Goal: Transaction & Acquisition: Obtain resource

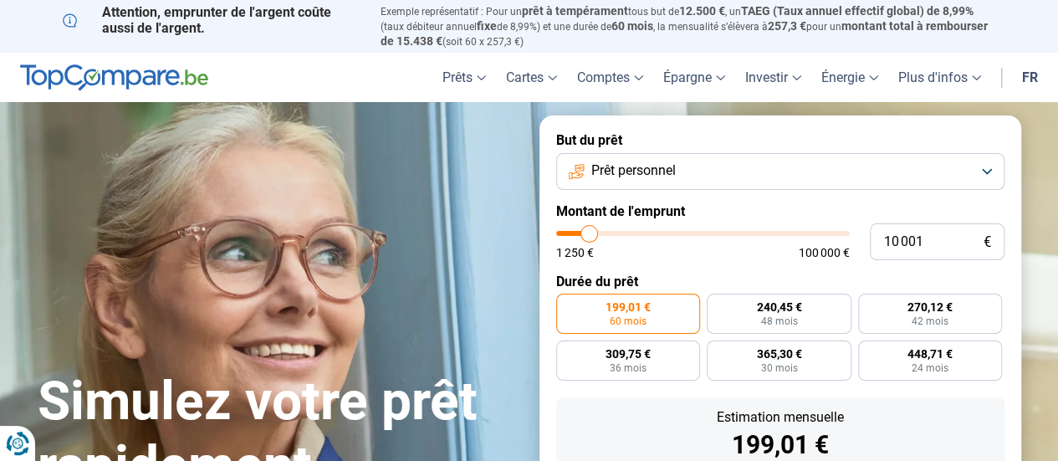
type input "11 250"
type input "11250"
type input "12 000"
type input "12000"
type input "13 750"
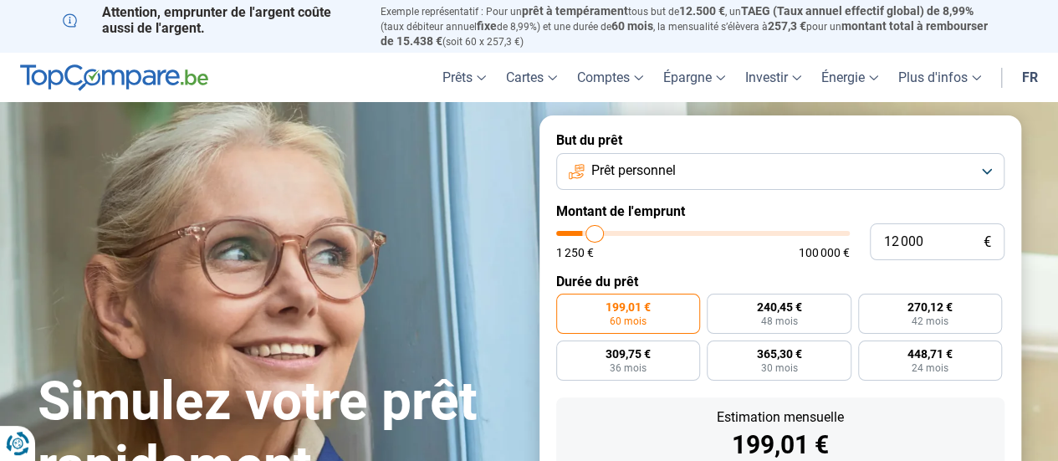
type input "13750"
type input "15 750"
type input "15750"
type input "18 000"
type input "18000"
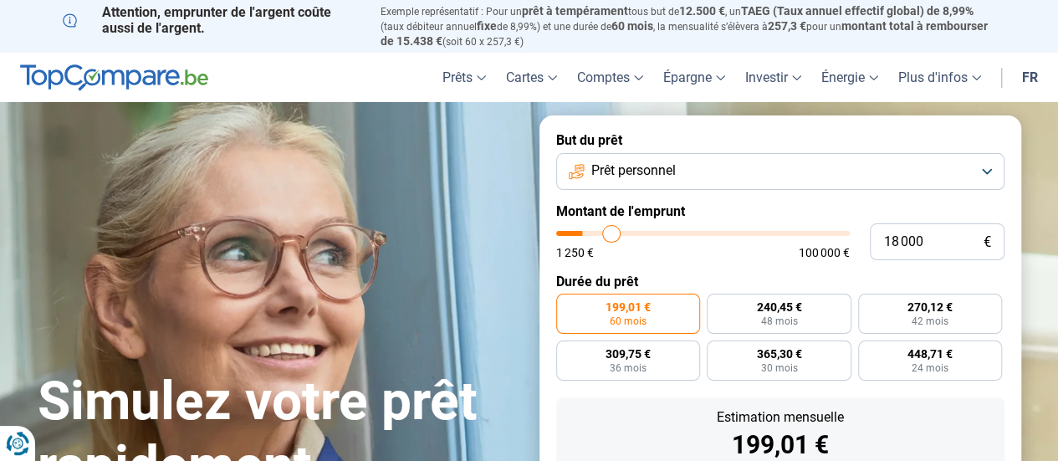
type input "19 750"
type input "19750"
type input "20 250"
type input "20250"
type input "21 000"
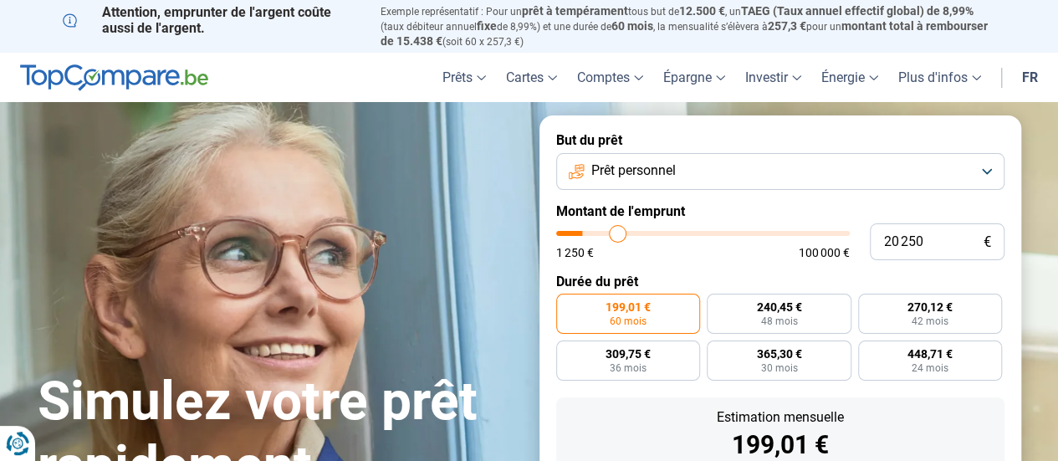
type input "21000"
type input "21 250"
type input "21250"
type input "21 500"
type input "21500"
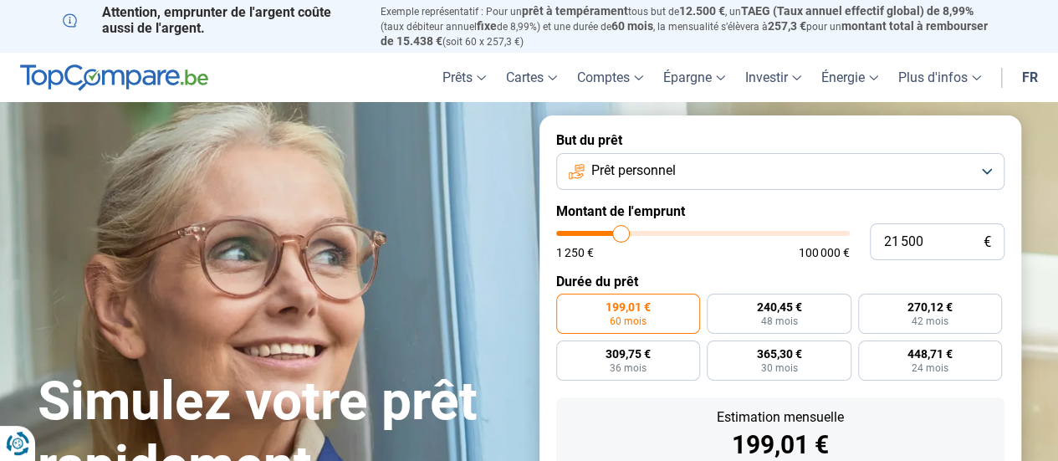
type input "21 750"
type input "21750"
type input "22 250"
type input "22250"
type input "22 500"
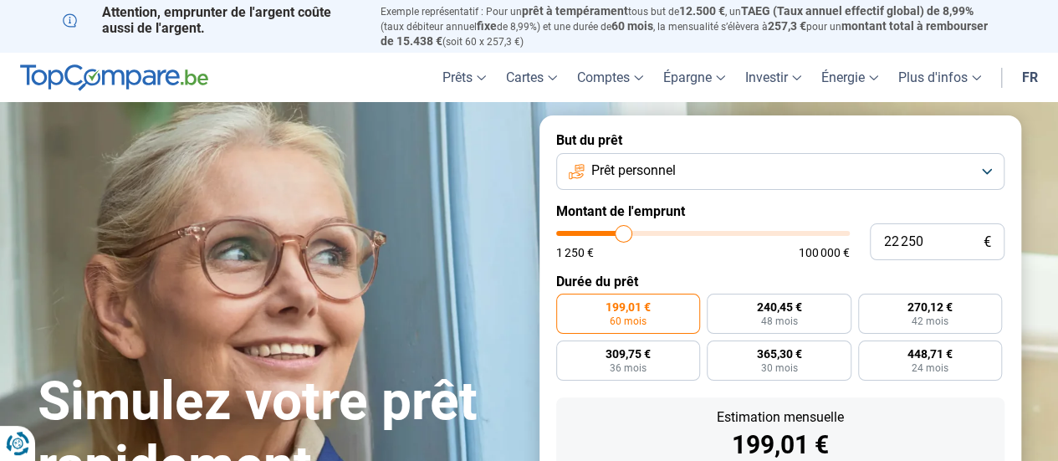
type input "22500"
type input "23 000"
type input "23000"
type input "23 250"
type input "23250"
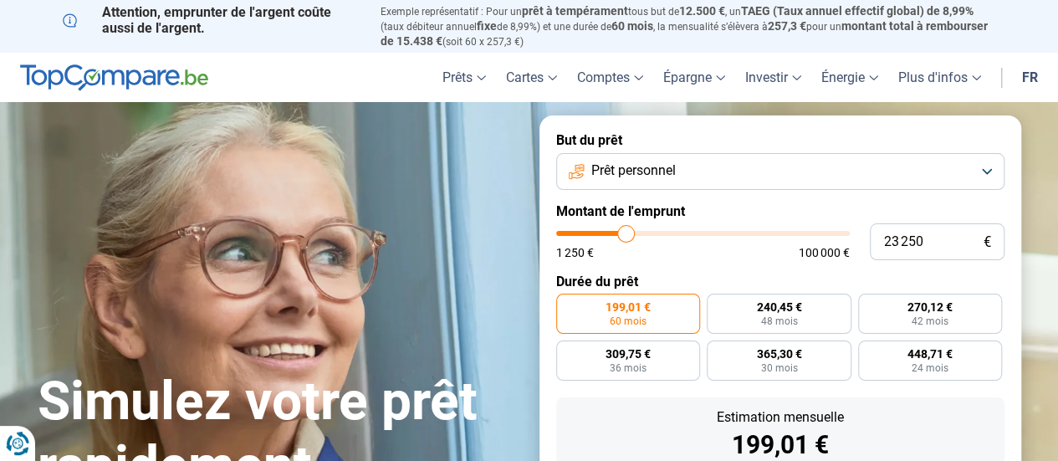
type input "22 500"
type input "22500"
type input "22 000"
type input "22000"
type input "21 500"
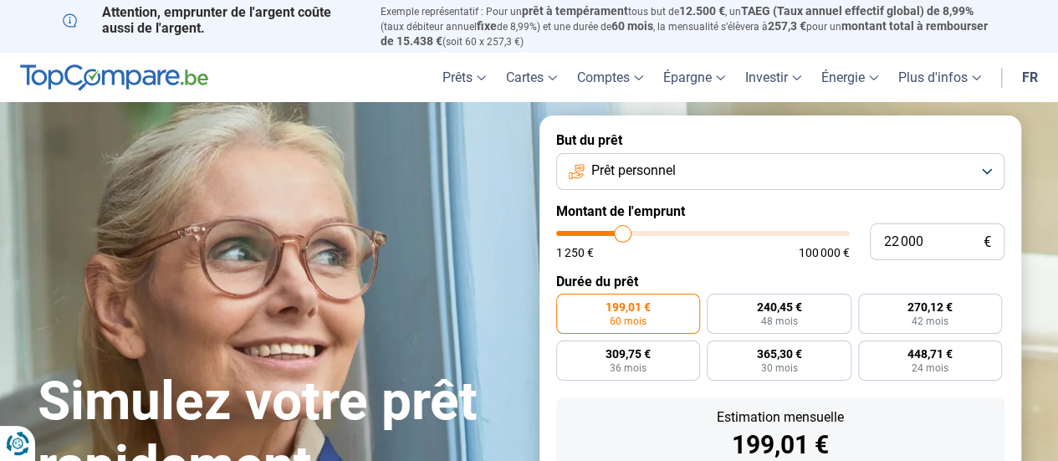
type input "21500"
type input "20 500"
type input "20500"
type input "20 000"
type input "20000"
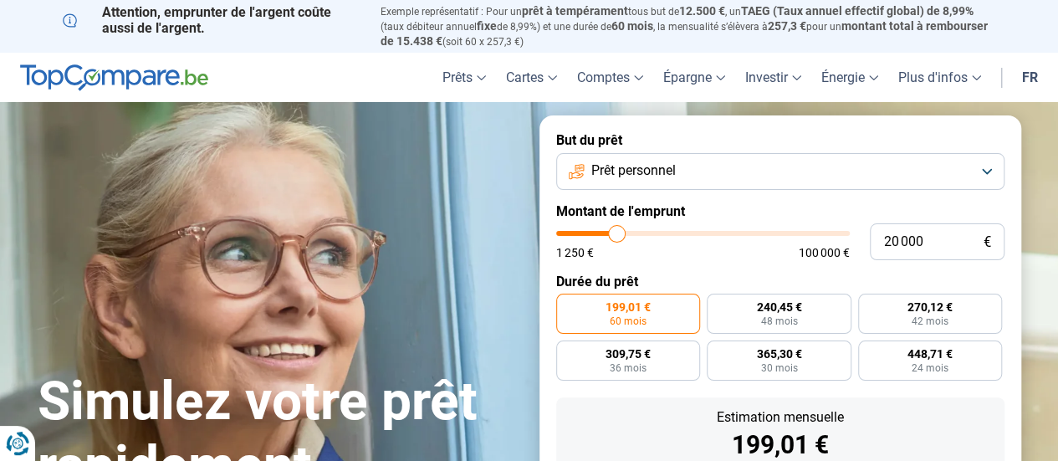
type input "19 000"
type input "19000"
type input "18 250"
type input "18250"
type input "17 500"
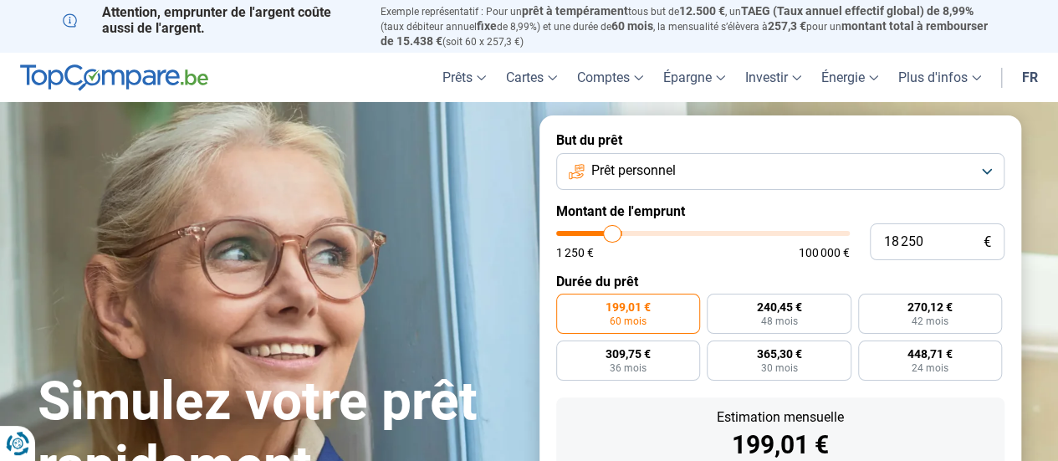
type input "17500"
type input "16 750"
type input "16750"
type input "14 250"
type input "14250"
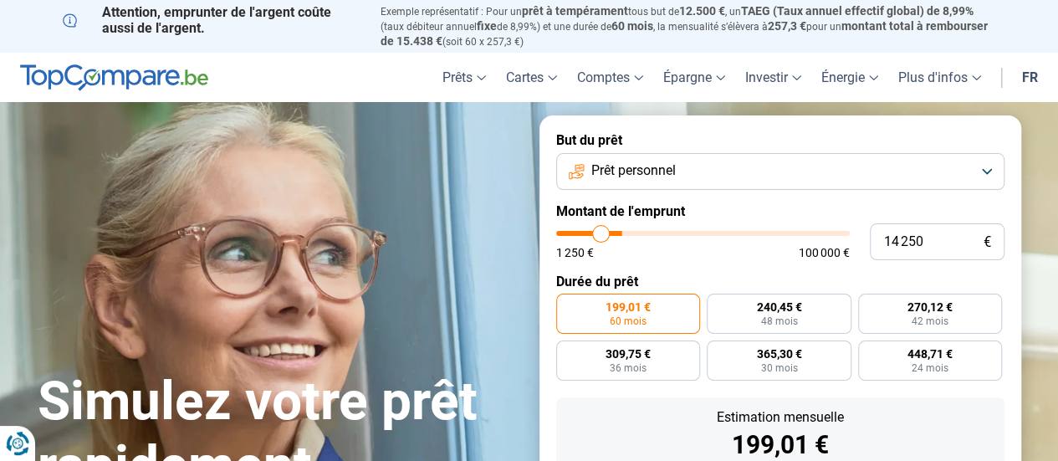
type input "13 250"
type input "13250"
type input "12 250"
type input "12250"
type input "11 250"
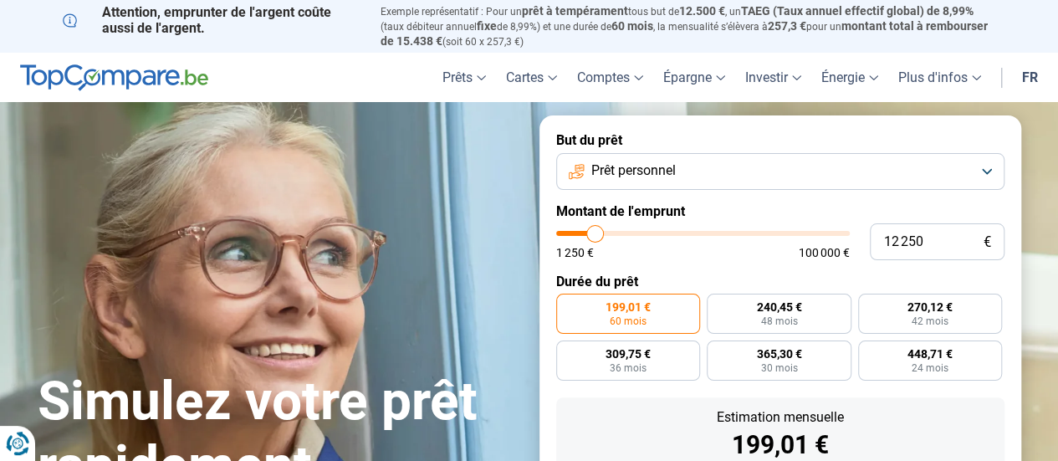
type input "11250"
type input "11 000"
type input "11000"
type input "10 750"
type input "10750"
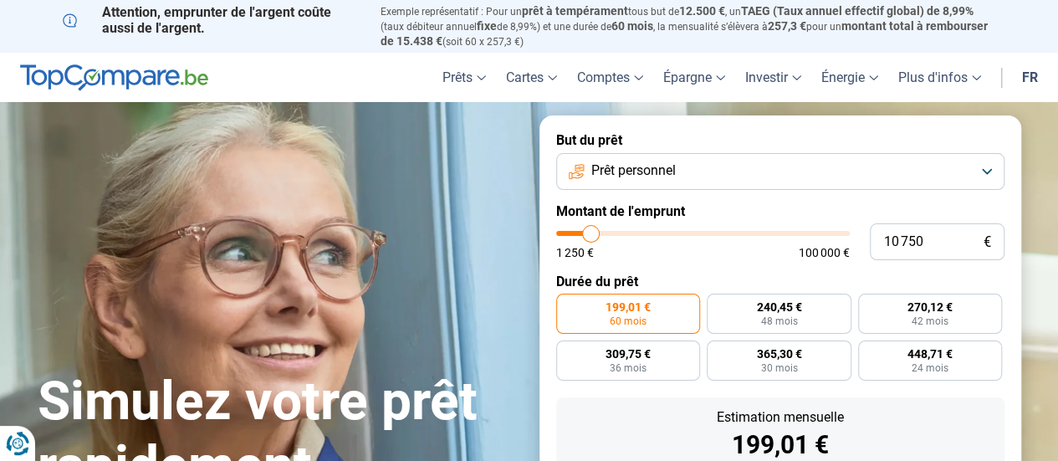
type input "10 250"
type input "10250"
type input "10 000"
type input "10000"
type input "9 750"
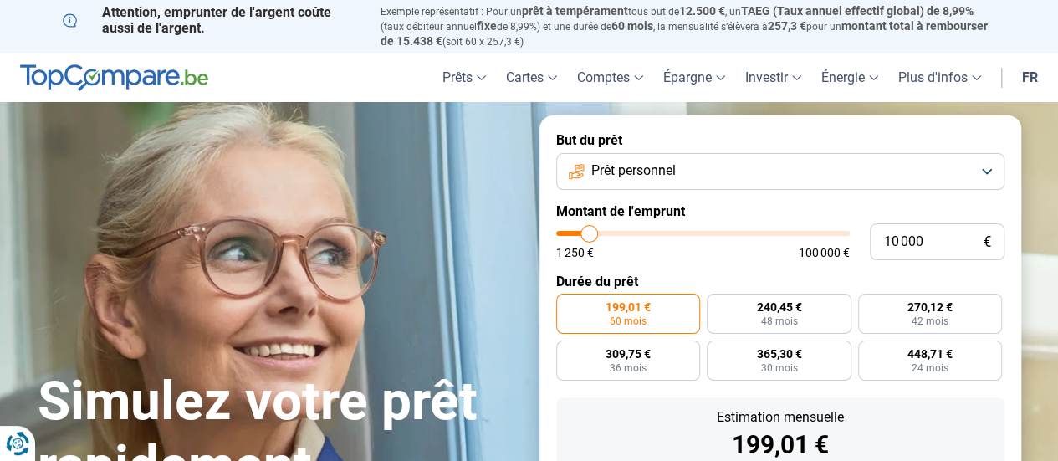
type input "9750"
type input "9 500"
type input "9500"
type input "9 250"
type input "9250"
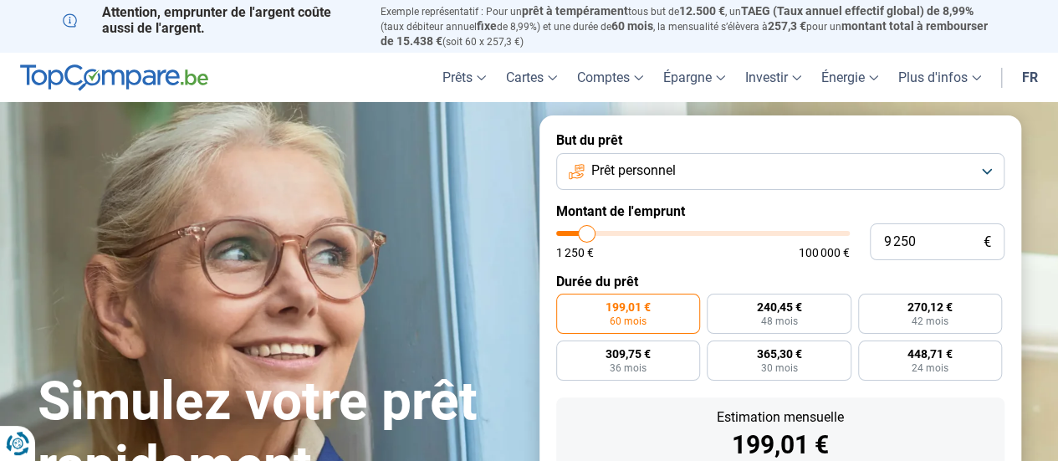
type input "8 500"
type input "8500"
type input "8 250"
type input "8250"
type input "8 000"
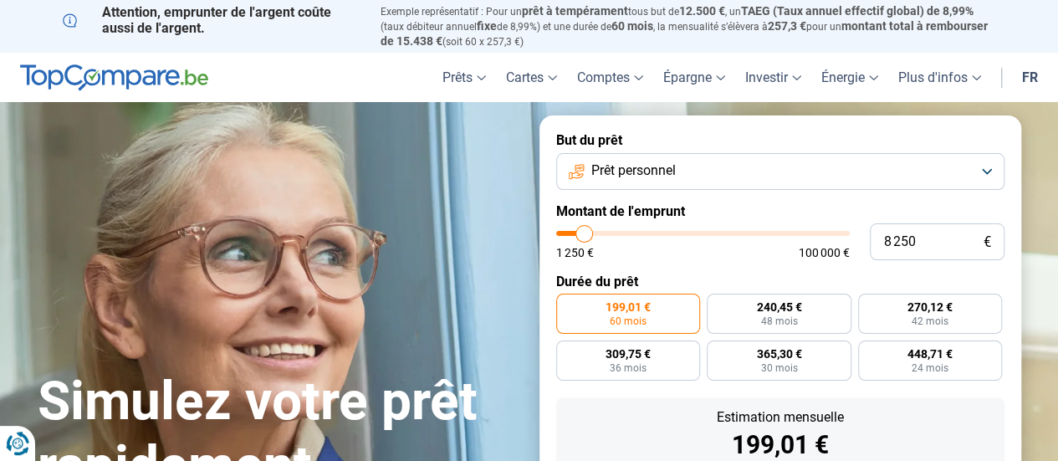
type input "8000"
type input "7 250"
type input "7250"
type input "7 000"
type input "7000"
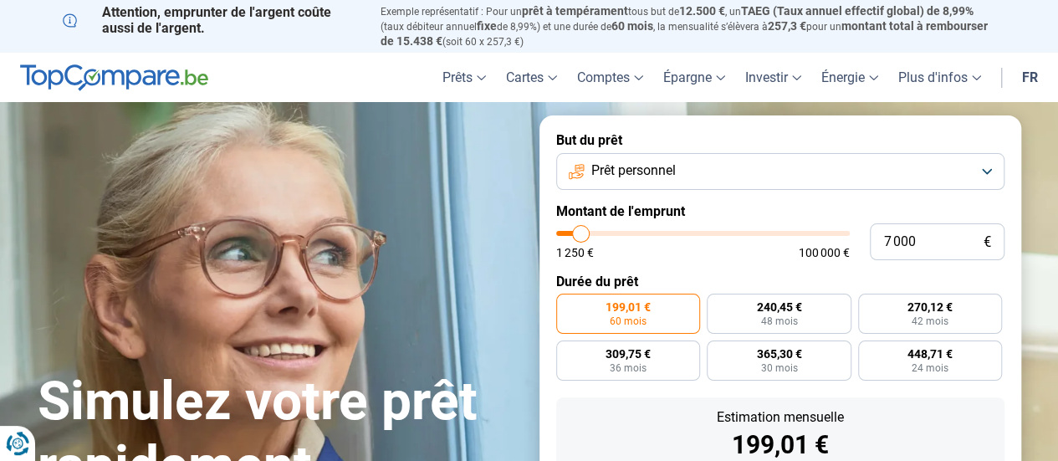
type input "6 750"
type input "6750"
type input "6 500"
type input "6500"
type input "6 250"
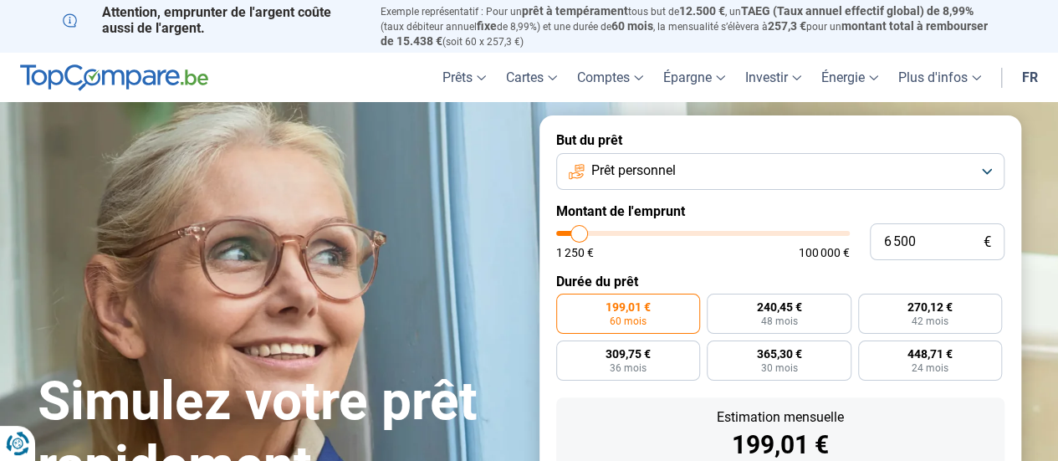
type input "6250"
type input "6 000"
type input "6000"
type input "5 750"
type input "5750"
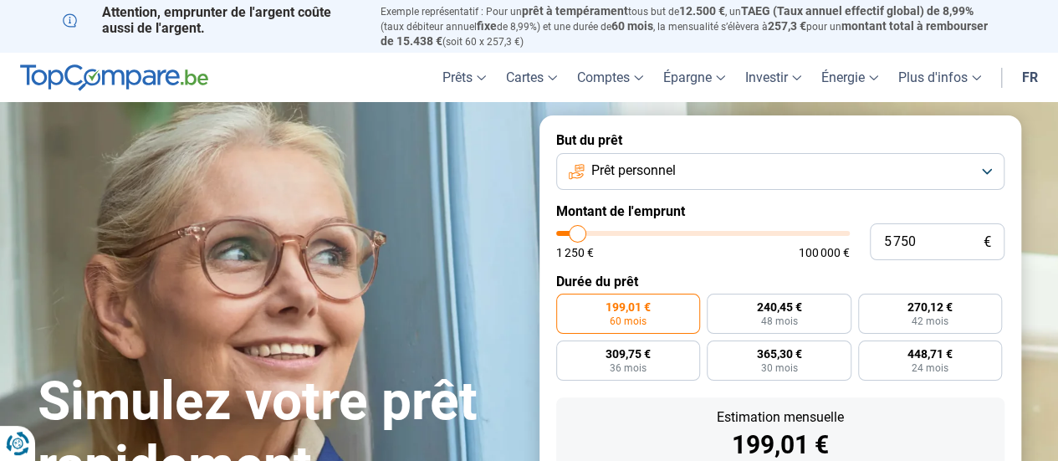
type input "5 500"
type input "5500"
type input "5 250"
type input "5250"
type input "5 000"
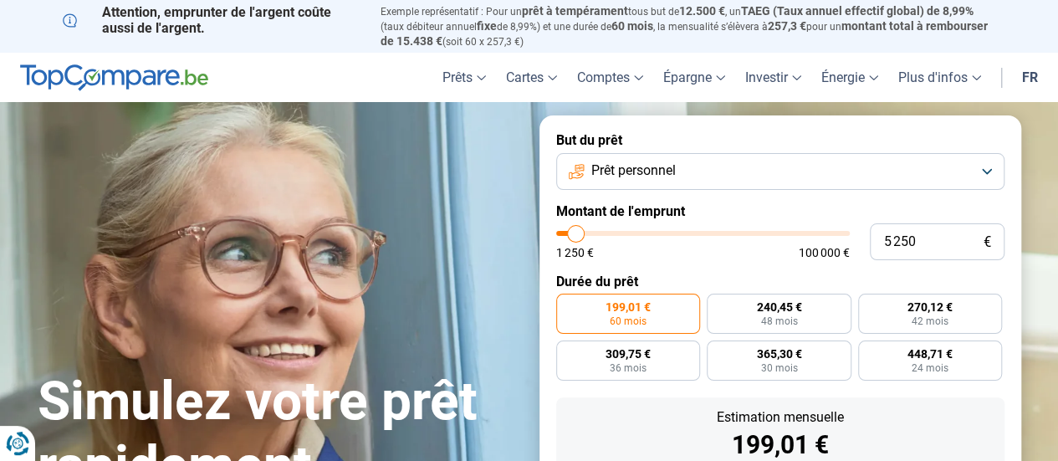
type input "5000"
type input "4 750"
type input "4750"
type input "4 500"
type input "4500"
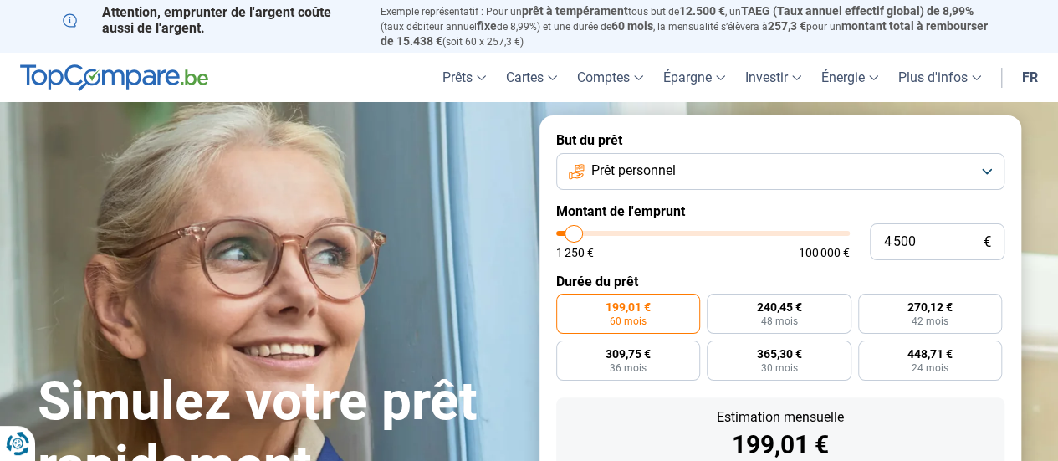
type input "4 250"
type input "4250"
type input "4 500"
type input "4500"
type input "4 750"
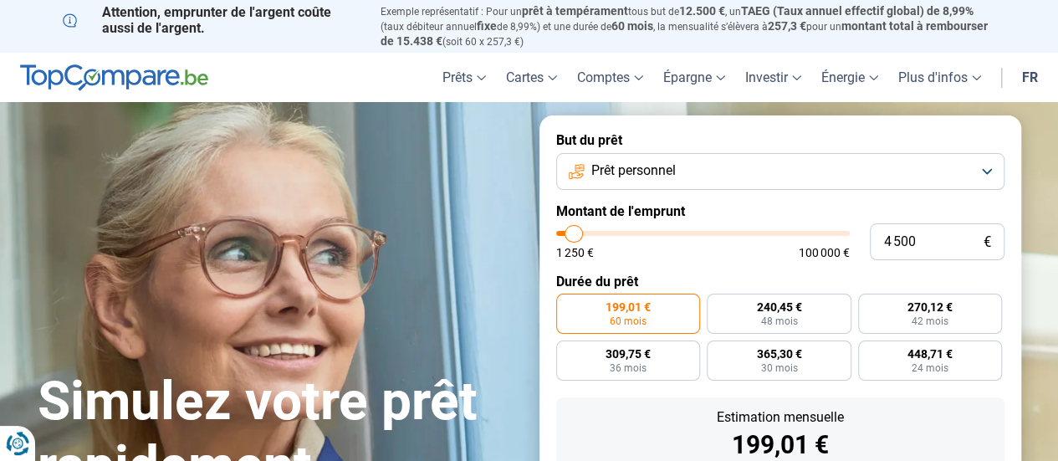
type input "4750"
type input "5 000"
type input "5000"
type input "5 250"
type input "5250"
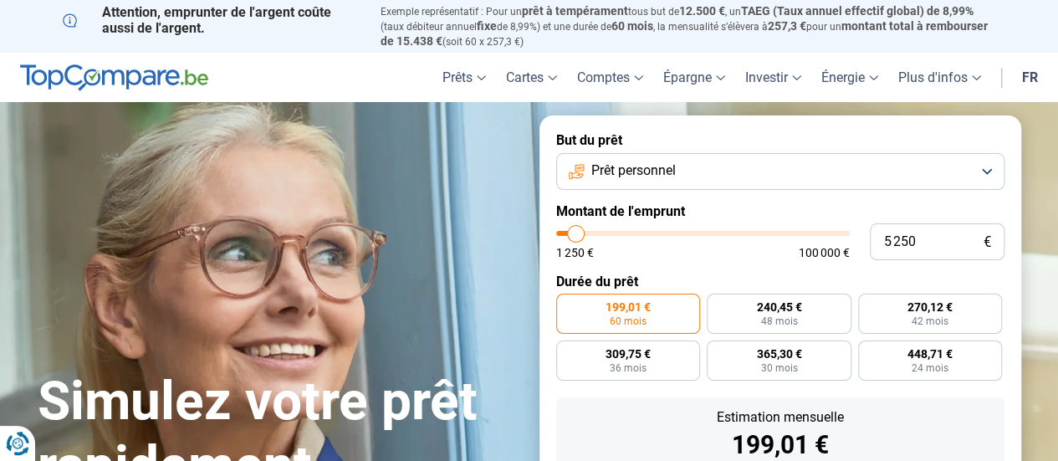
type input "5 500"
type input "5500"
type input "5 750"
type input "5750"
type input "6 000"
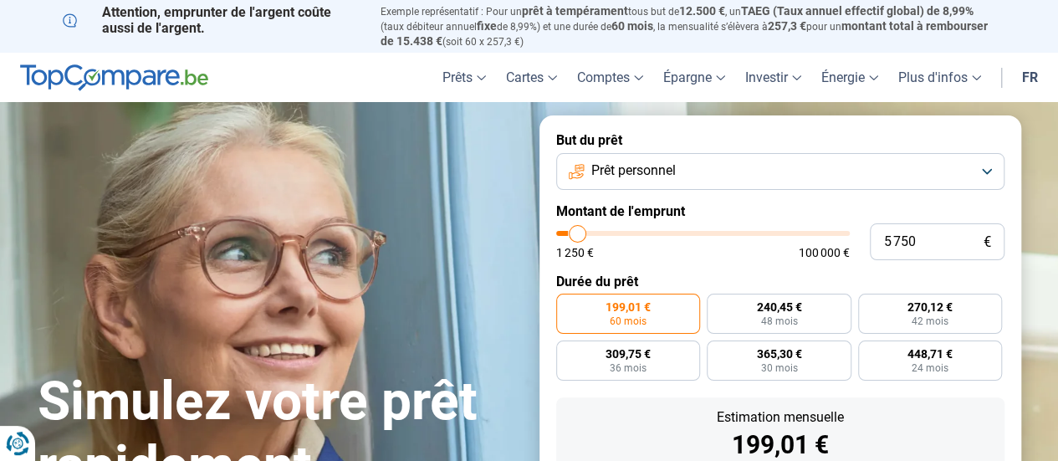
type input "6000"
type input "5 500"
type input "5500"
type input "5 250"
type input "5250"
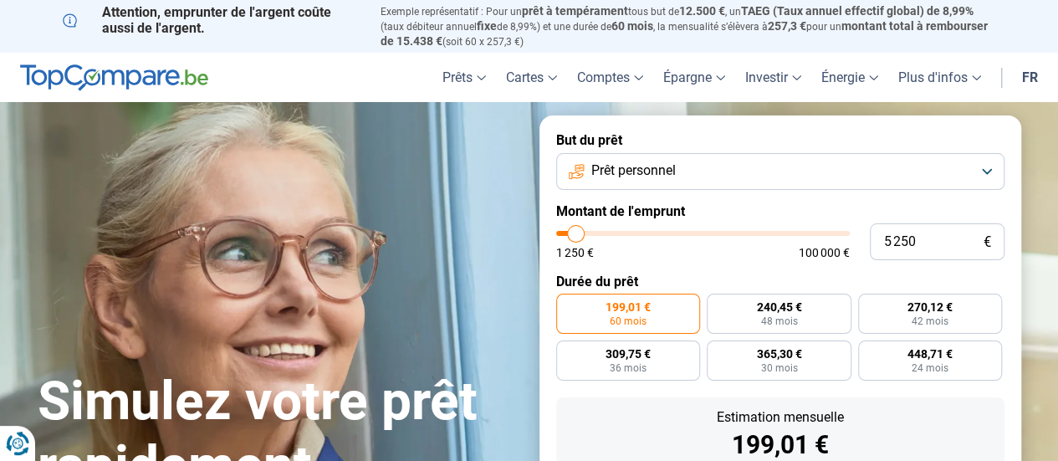
type input "5 000"
type input "5000"
type input "4 750"
type input "4750"
type input "4 500"
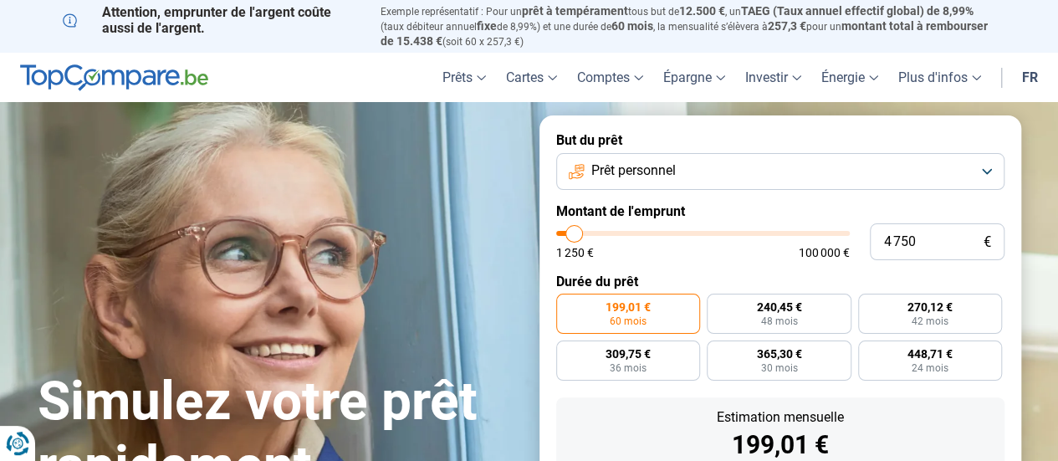
type input "4500"
type input "4 250"
type input "4250"
type input "4 500"
type input "4500"
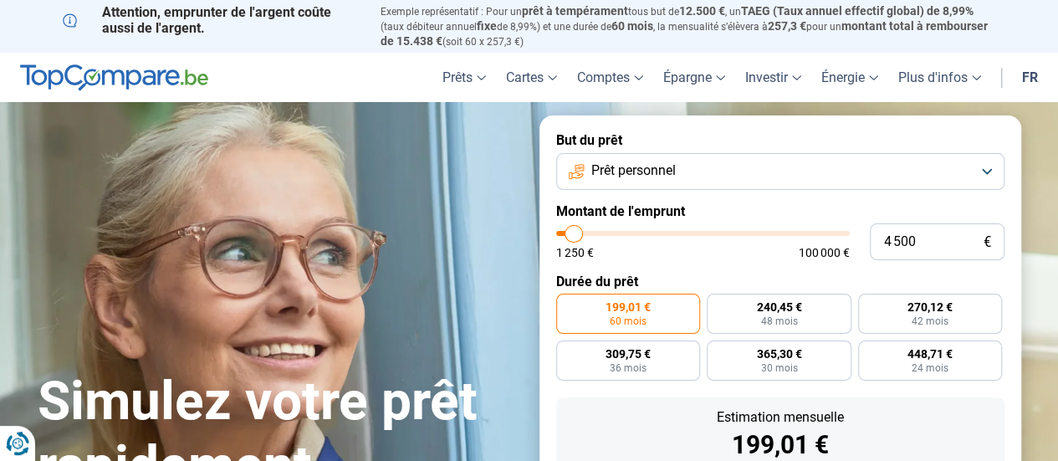
type input "4 750"
type input "4750"
type input "5 000"
type input "5000"
type input "5 250"
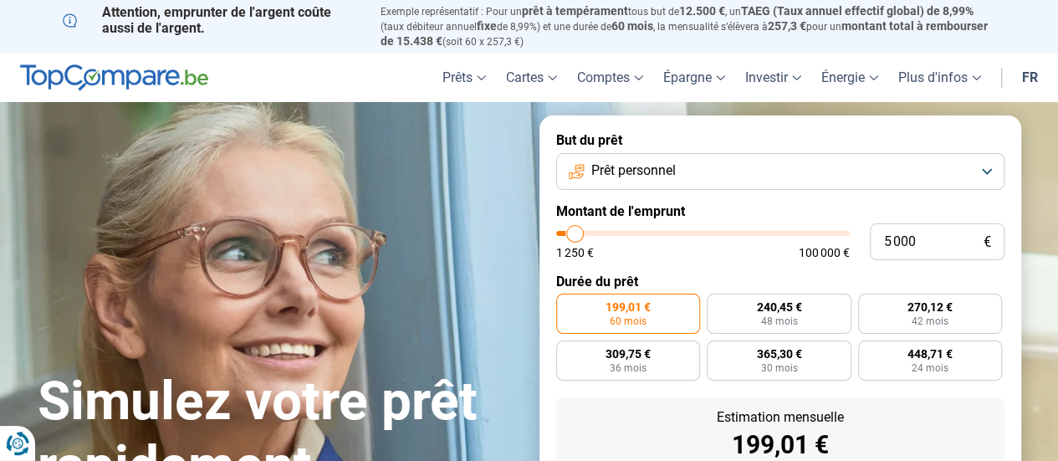
type input "5250"
type input "5 500"
type input "5500"
type input "5 750"
type input "5750"
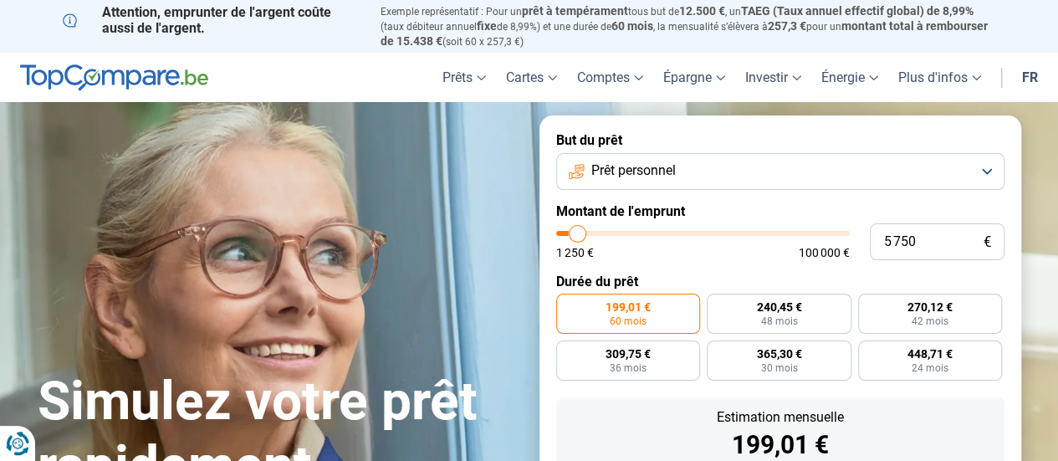
type input "6 000"
type input "6000"
type input "5 750"
drag, startPoint x: 592, startPoint y: 238, endPoint x: 577, endPoint y: 238, distance: 15.1
type input "5750"
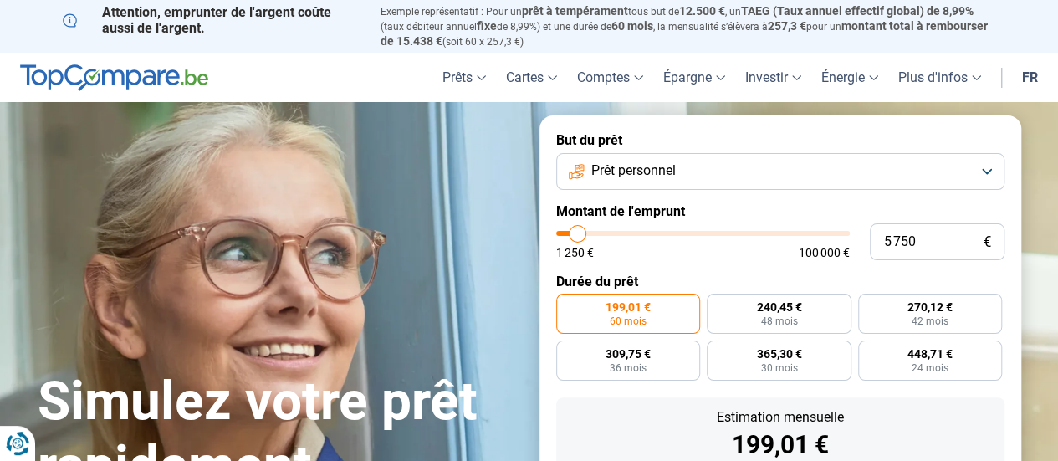
click at [577, 236] on input "range" at bounding box center [703, 233] width 294 height 5
radio input "true"
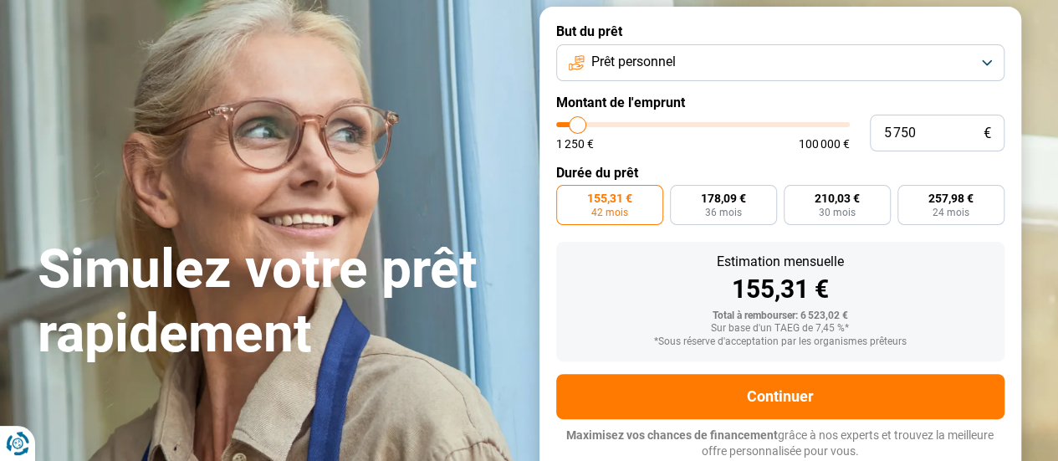
scroll to position [110, 0]
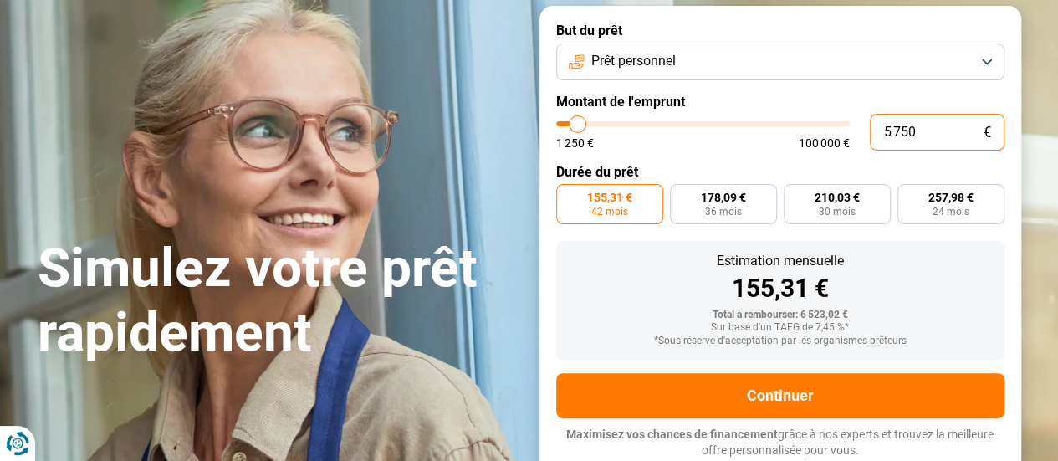
drag, startPoint x: 915, startPoint y: 133, endPoint x: 870, endPoint y: 133, distance: 45.2
click at [870, 133] on input "5 750" at bounding box center [937, 132] width 135 height 37
type input "5"
type input "1250"
type input "50"
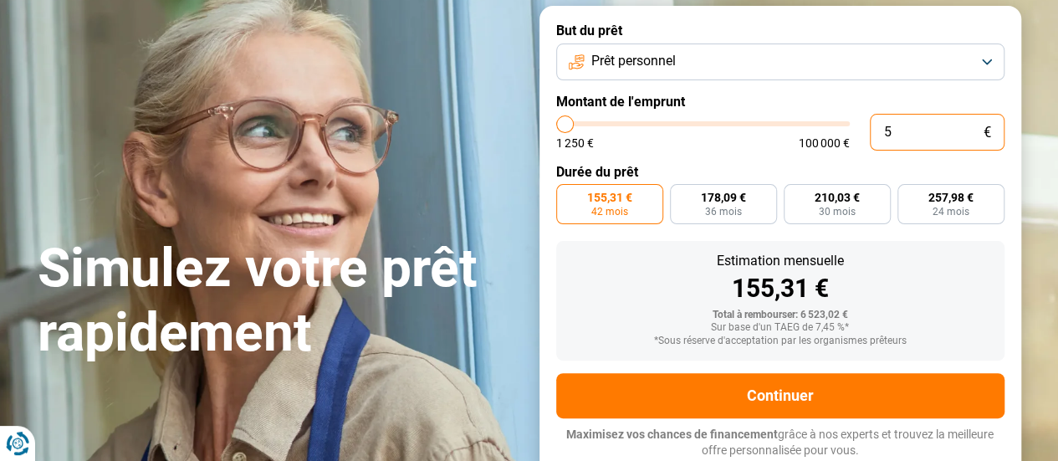
type input "1250"
type input "500"
type input "1250"
type input "5 000"
type input "5000"
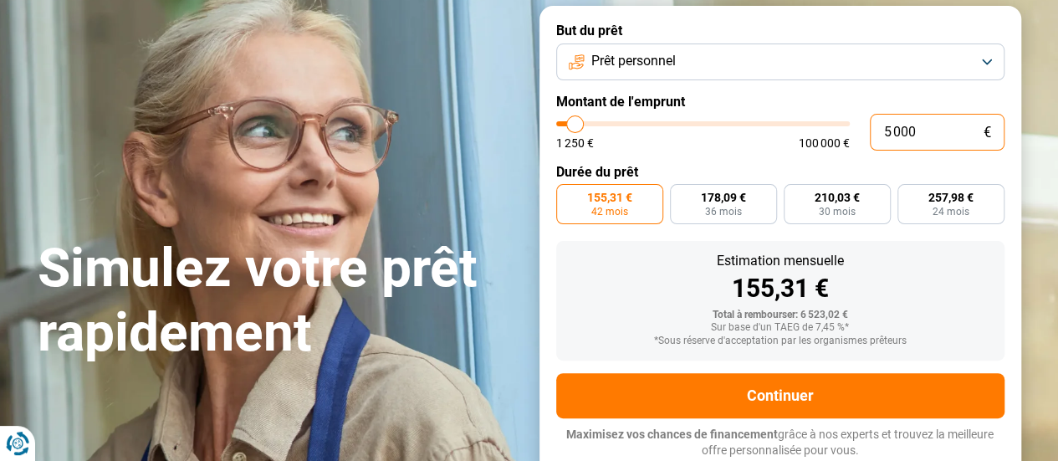
radio input "true"
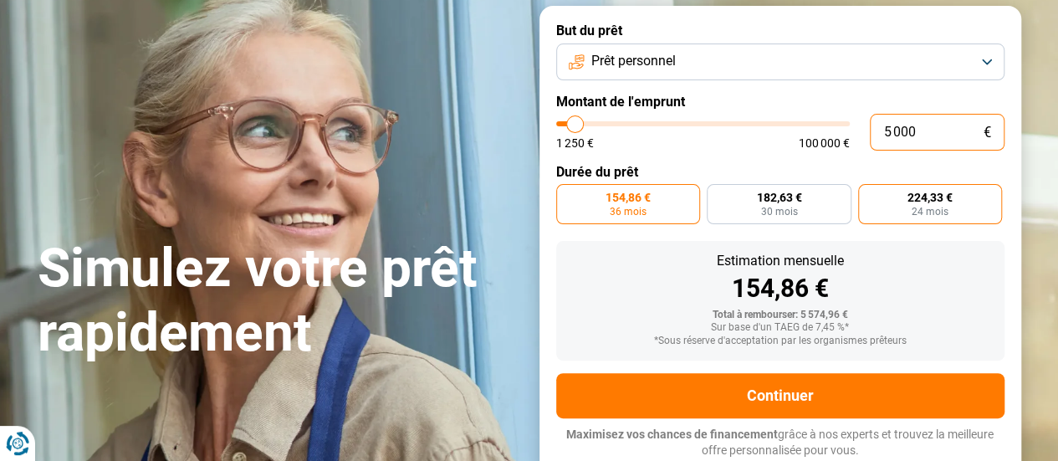
type input "5 000"
click at [911, 203] on span "224,33 €" at bounding box center [930, 198] width 45 height 12
click at [869, 195] on input "224,33 € 24 mois" at bounding box center [863, 189] width 11 height 11
radio input "true"
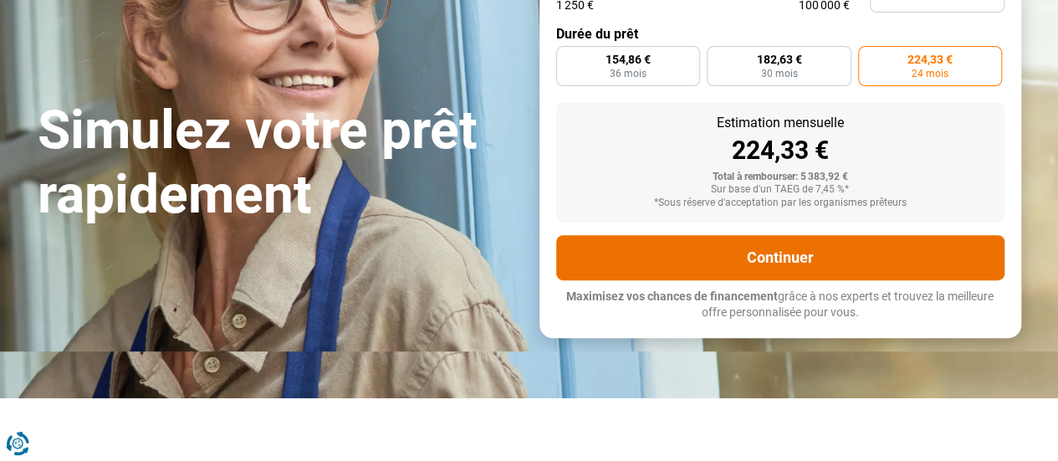
scroll to position [251, 0]
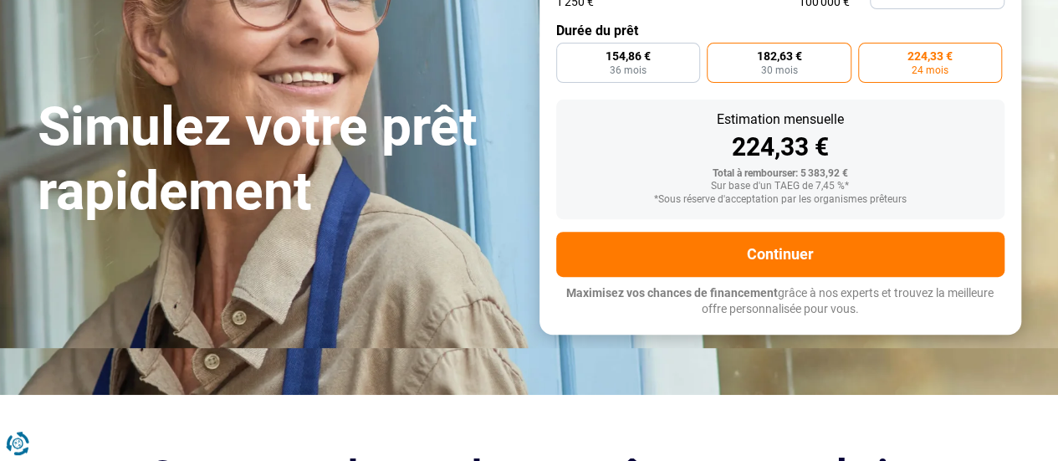
click at [773, 56] on span "182,63 €" at bounding box center [778, 56] width 45 height 12
click at [718, 54] on input "182,63 € 30 mois" at bounding box center [712, 48] width 11 height 11
radio input "true"
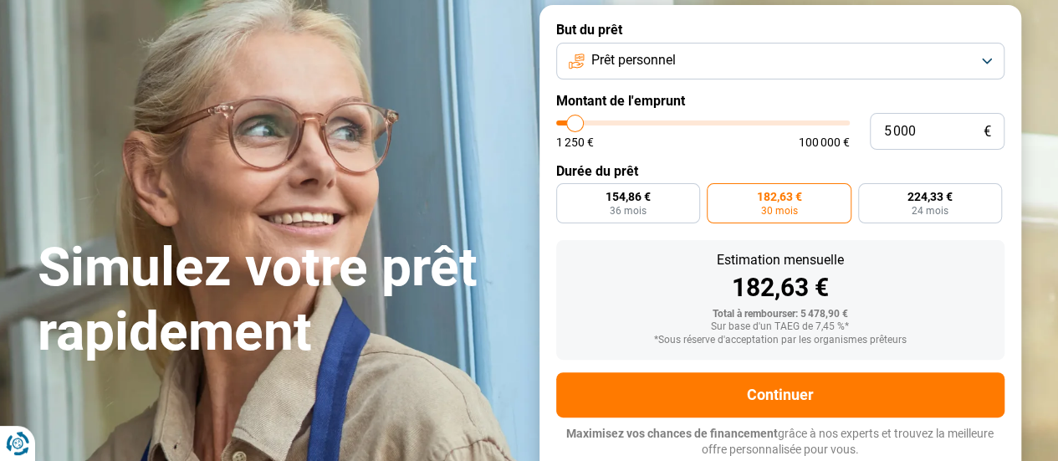
scroll to position [110, 0]
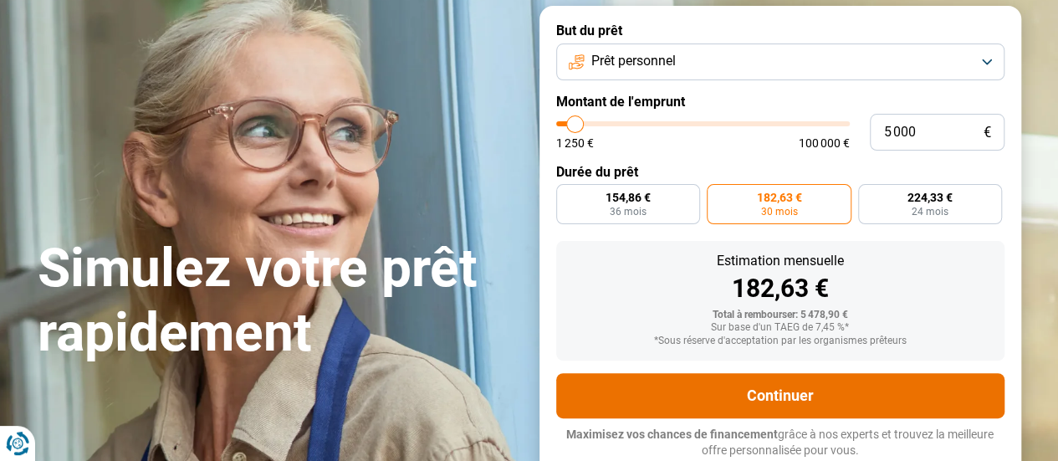
click at [771, 387] on button "Continuer" at bounding box center [780, 395] width 448 height 45
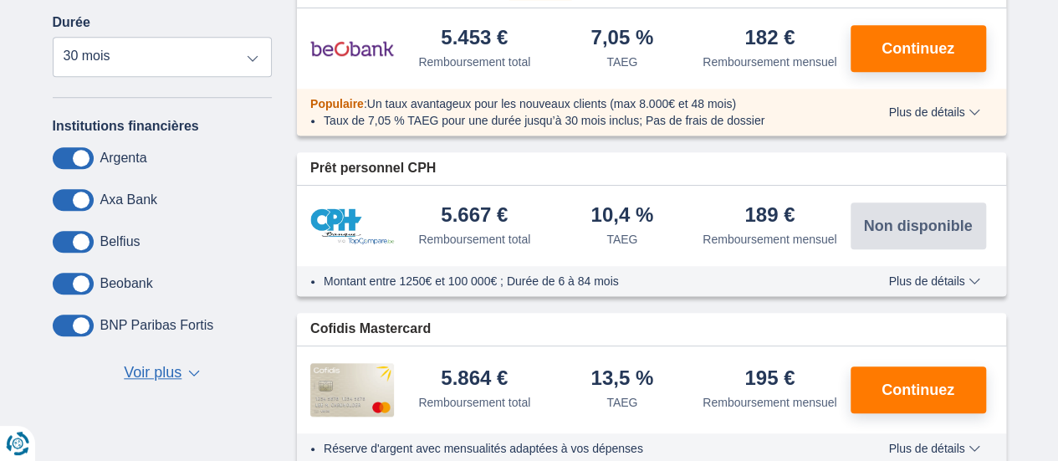
scroll to position [586, 0]
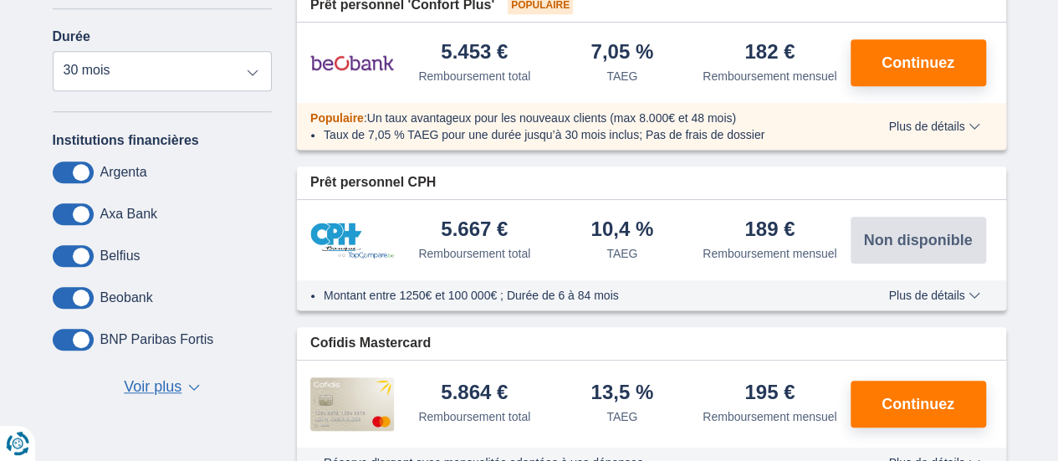
click at [923, 302] on button "Plus de détails Moins de détails" at bounding box center [934, 295] width 116 height 13
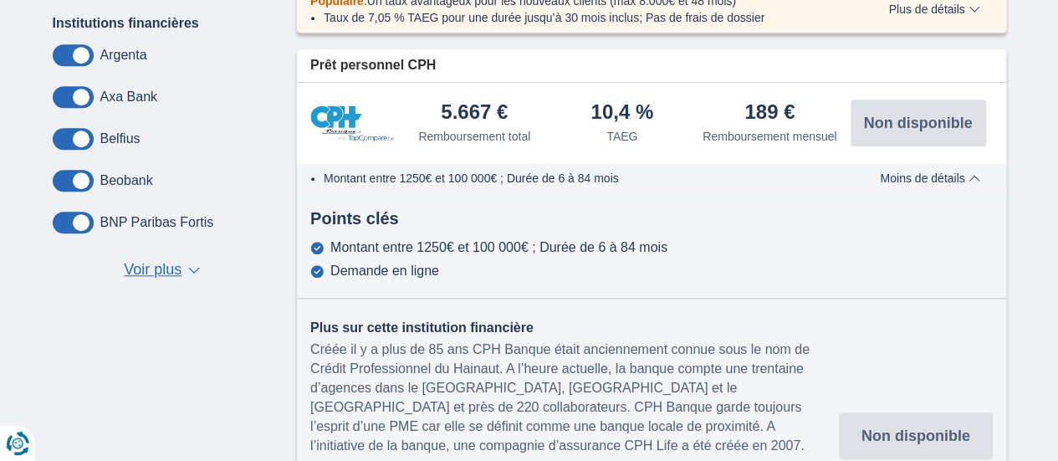
scroll to position [753, 0]
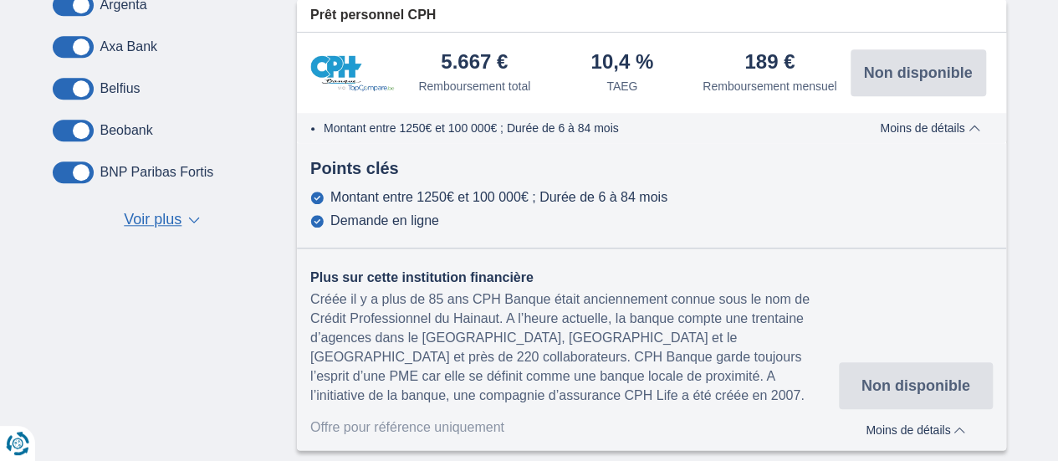
click at [919, 135] on button "Plus de détails Moins de détails" at bounding box center [930, 127] width 125 height 13
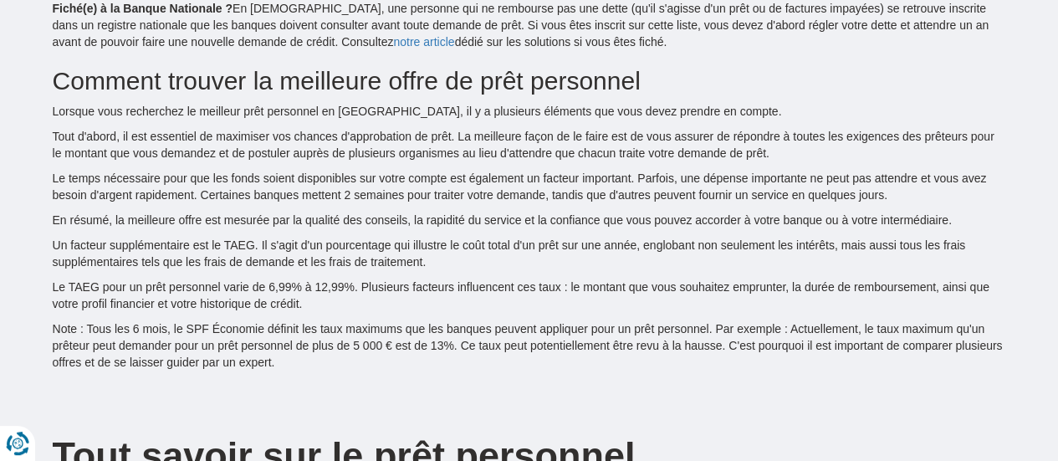
scroll to position [2426, 0]
